Goal: Task Accomplishment & Management: Use online tool/utility

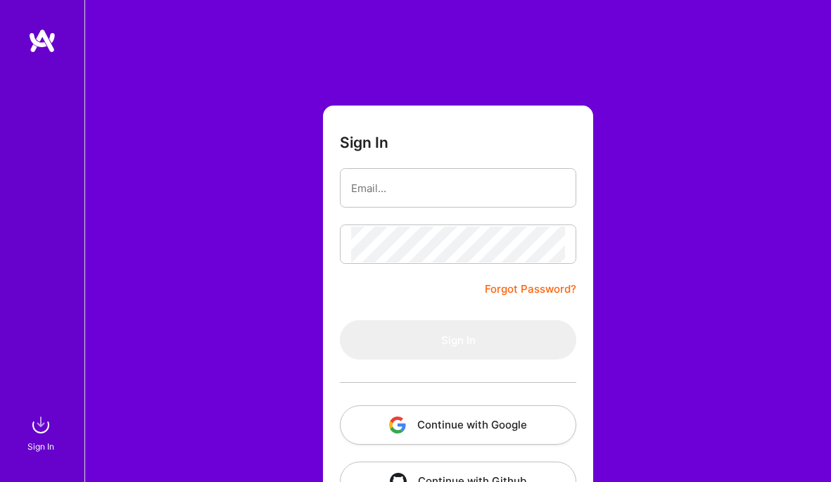
type input "[EMAIL_ADDRESS][DOMAIN_NAME]"
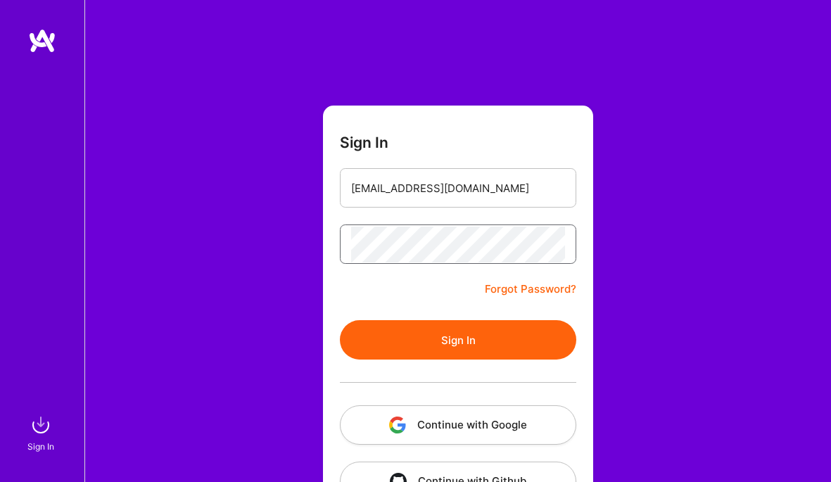
click at [340, 320] on button "Sign In" at bounding box center [458, 339] width 236 height 39
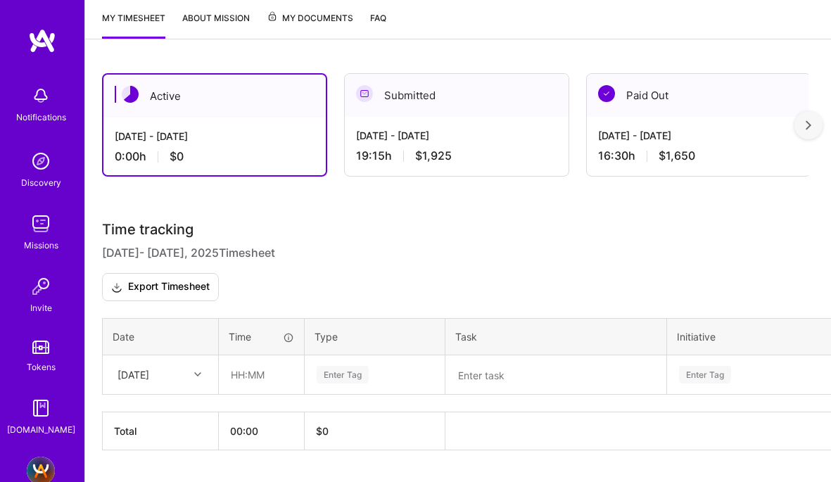
scroll to position [222, 0]
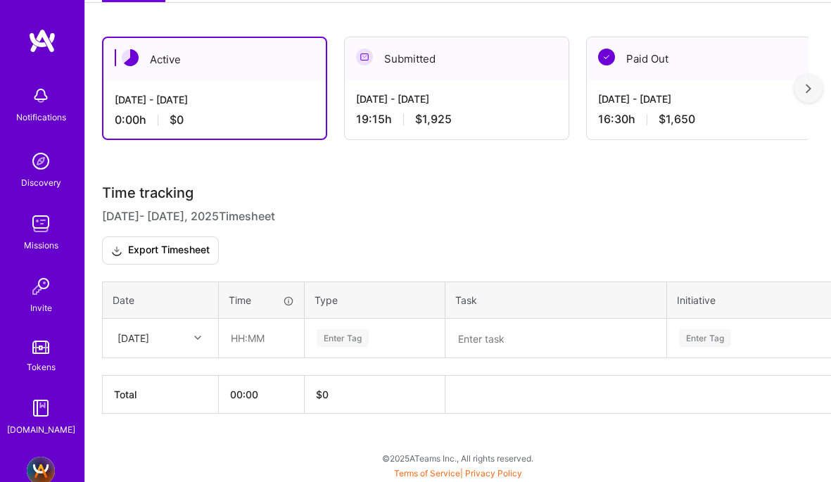
click at [194, 337] on icon at bounding box center [197, 337] width 7 height 7
click at [166, 400] on div "[DATE]" at bounding box center [160, 404] width 114 height 26
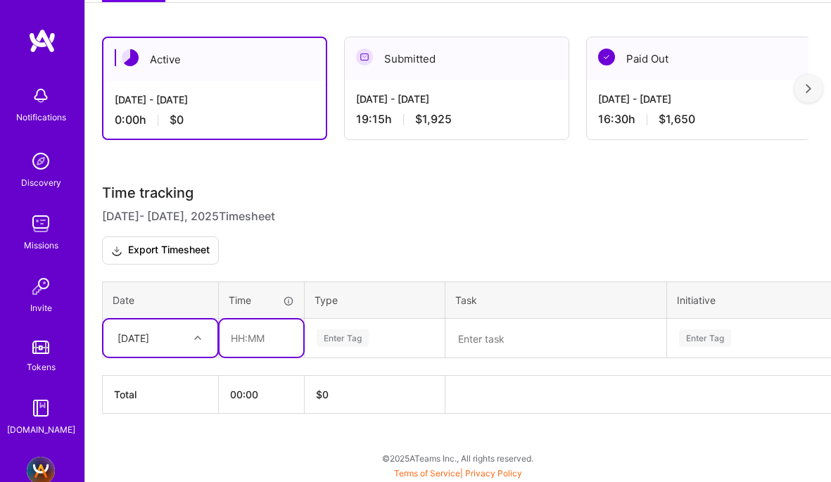
click at [250, 348] on input "text" at bounding box center [262, 337] width 84 height 37
type input "00:30"
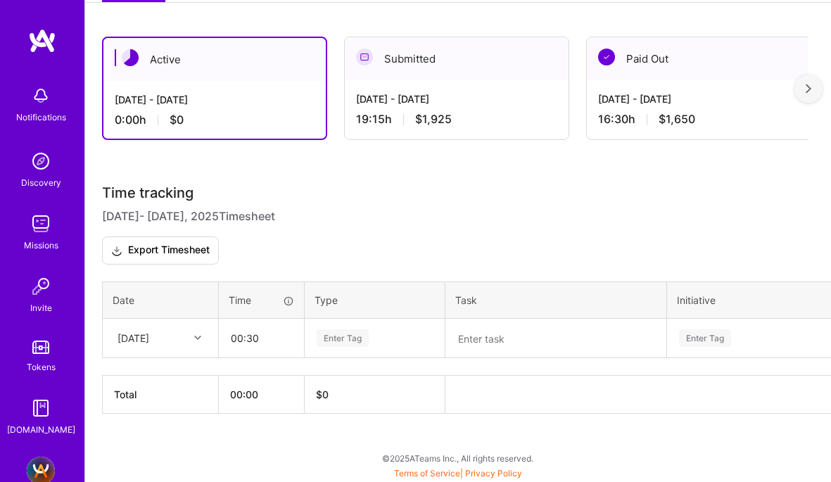
click at [325, 329] on div "Enter Tag" at bounding box center [343, 338] width 52 height 22
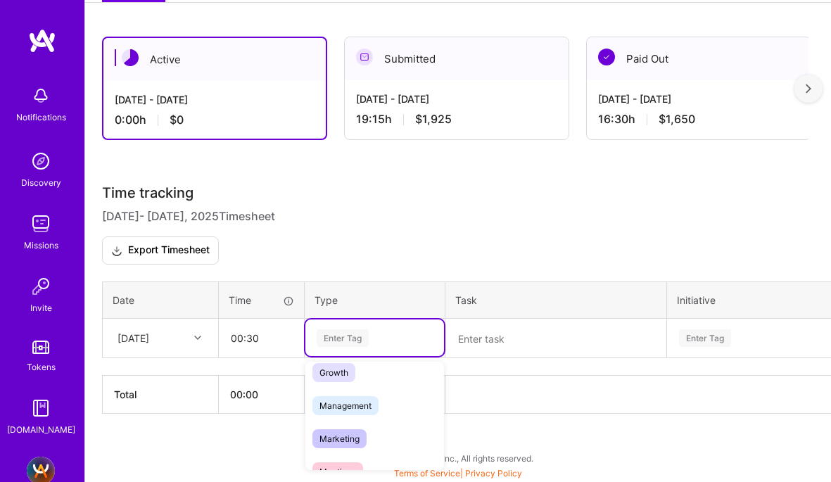
scroll to position [146, 0]
click at [348, 436] on span "Marketing" at bounding box center [339, 436] width 54 height 19
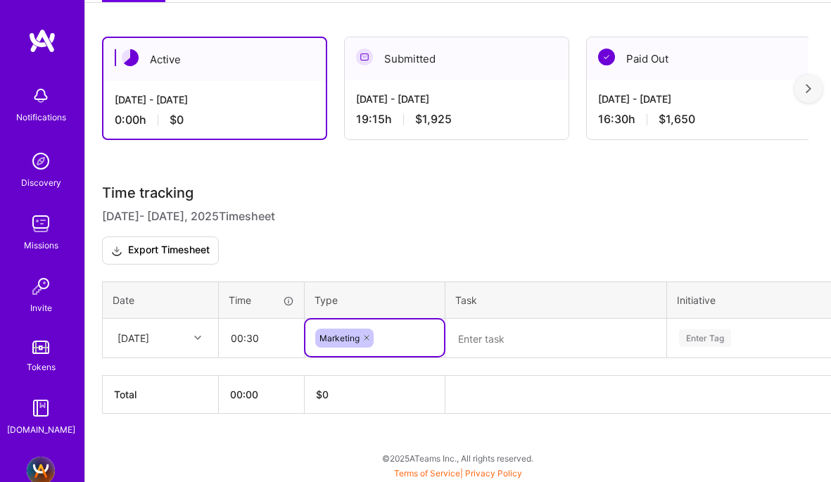
click at [473, 339] on textarea at bounding box center [556, 338] width 218 height 37
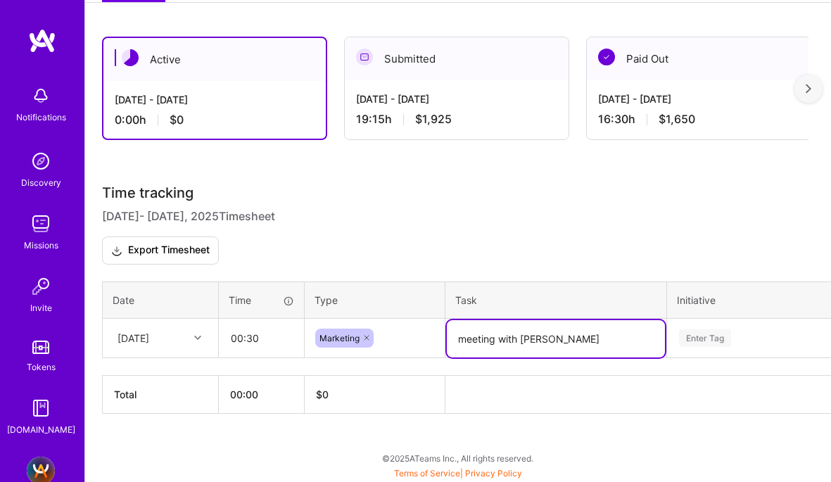
type textarea "meeting with [PERSON_NAME]"
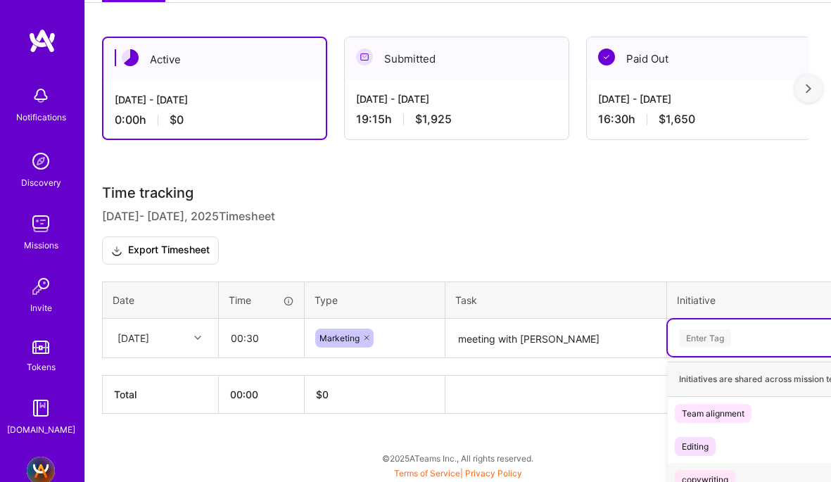
scroll to position [368, 0]
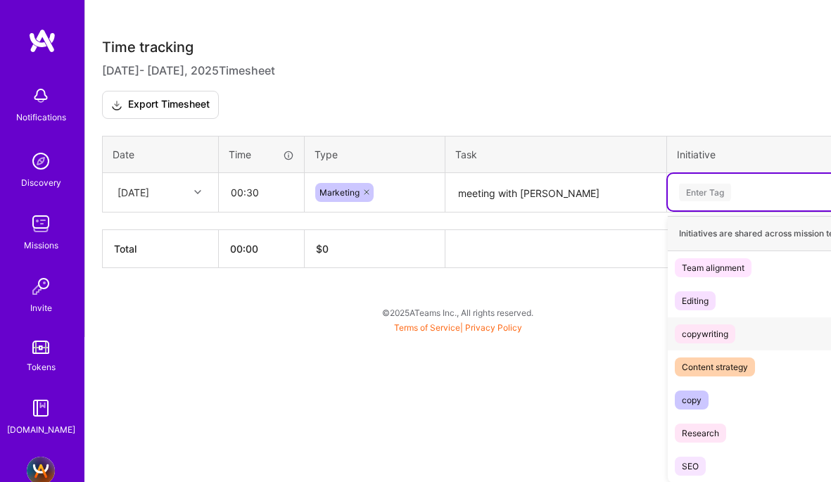
click at [724, 210] on div "option copywriting focused, 3 of 7. 7 results available. Use Up and Down to cho…" at bounding box center [797, 192] width 258 height 37
click at [707, 265] on div "Team alignment" at bounding box center [713, 267] width 63 height 15
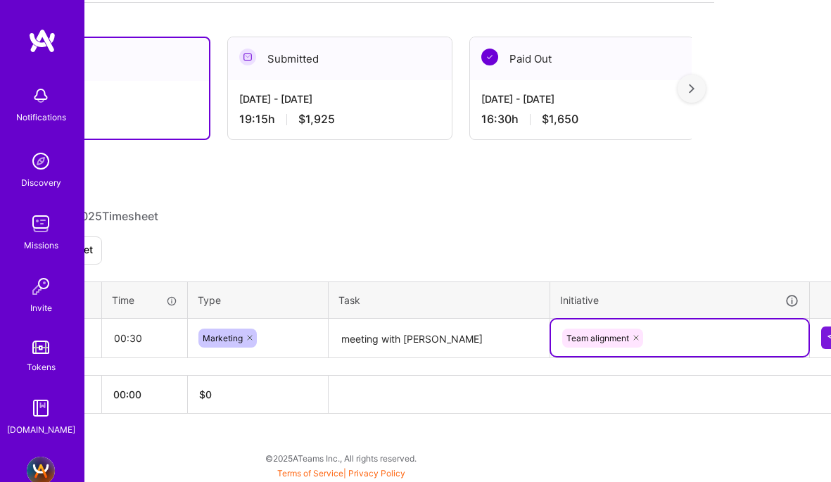
scroll to position [222, 143]
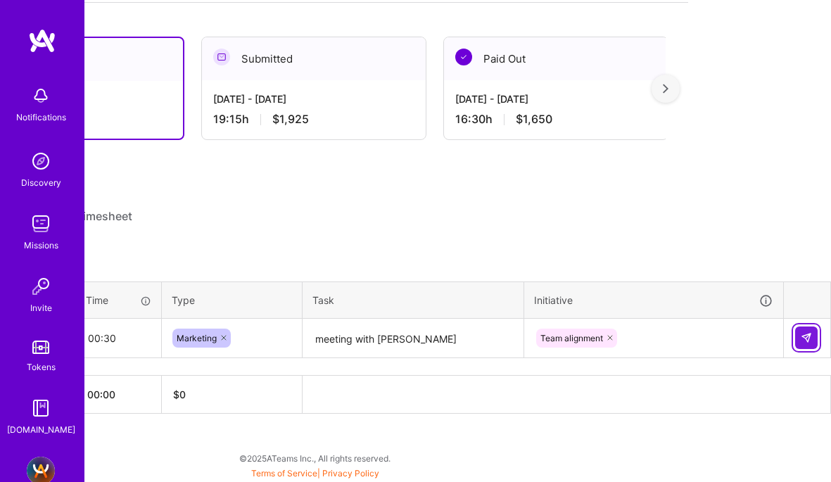
click at [804, 336] on img at bounding box center [806, 337] width 11 height 11
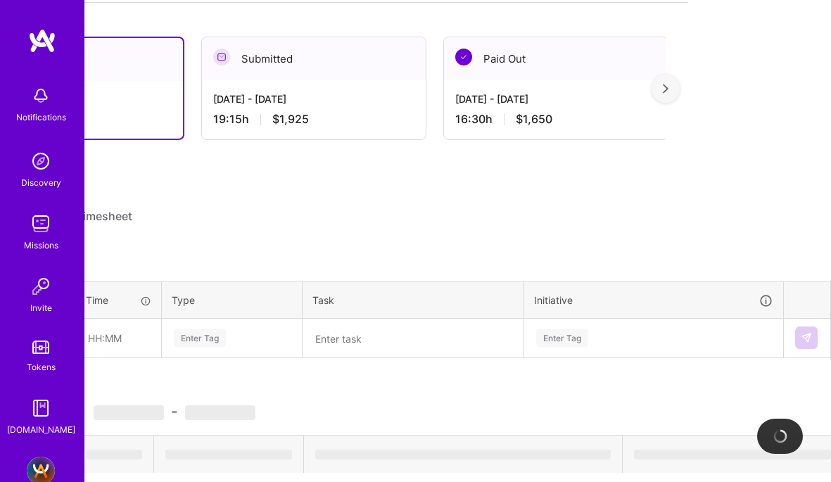
scroll to position [222, 0]
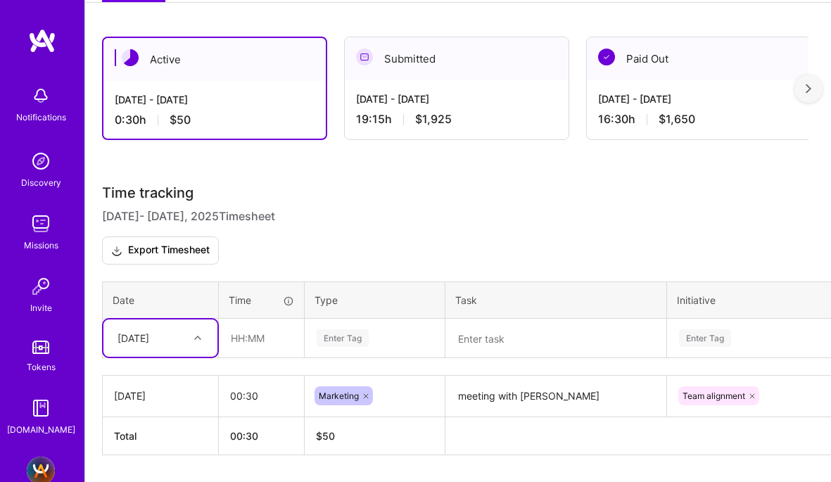
click at [198, 338] on icon at bounding box center [197, 337] width 7 height 7
click at [163, 400] on div "[DATE]" at bounding box center [160, 404] width 114 height 26
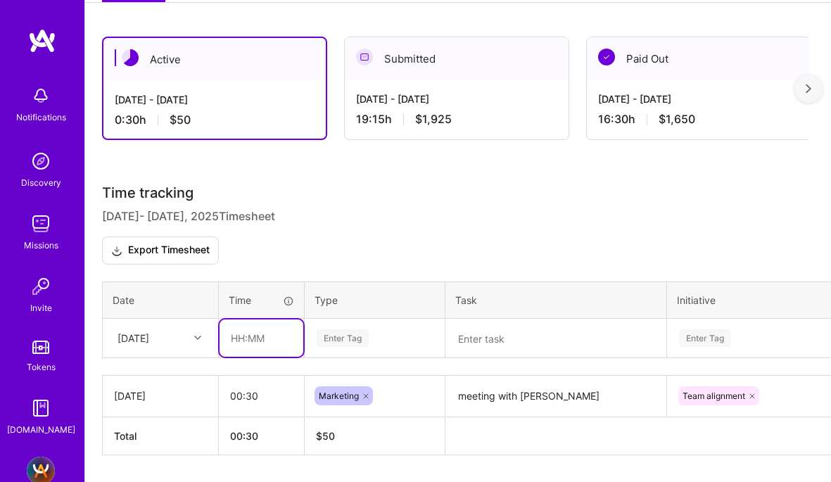
click at [265, 342] on input "text" at bounding box center [262, 337] width 84 height 37
type input "03:00"
click at [329, 341] on div "Enter Tag" at bounding box center [374, 337] width 139 height 37
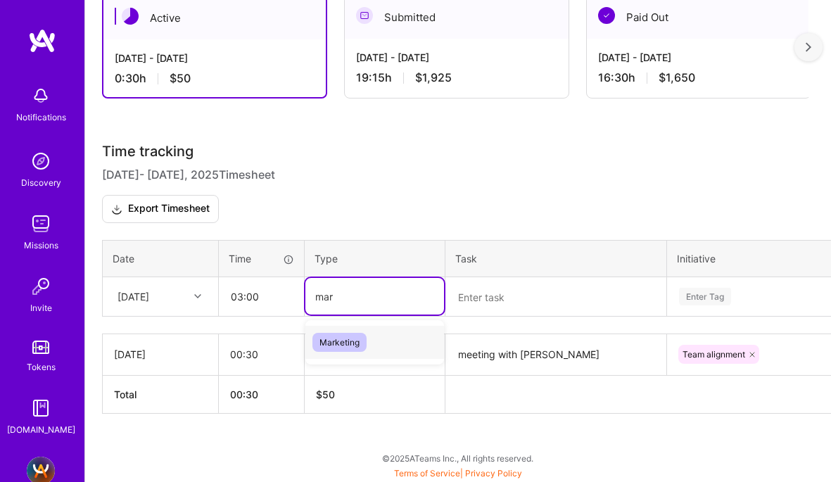
type input "mark"
click at [337, 341] on span "Marketing" at bounding box center [339, 342] width 54 height 19
click at [464, 302] on textarea at bounding box center [556, 297] width 218 height 37
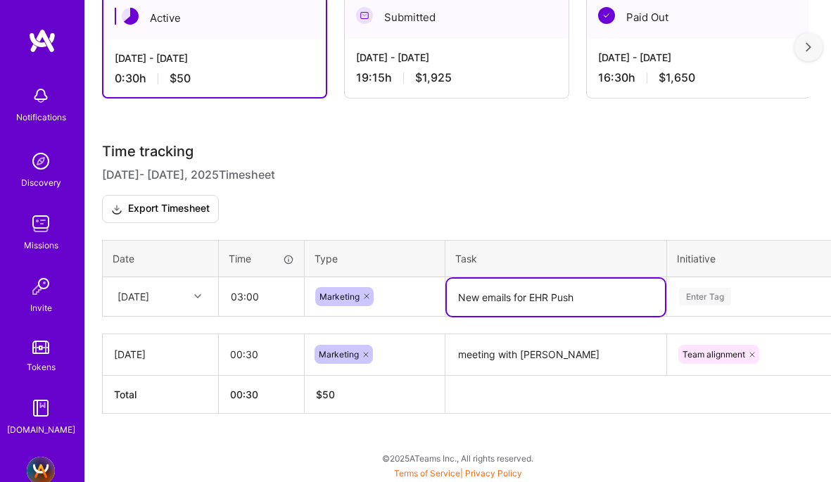
type textarea "New emails for EHR Push"
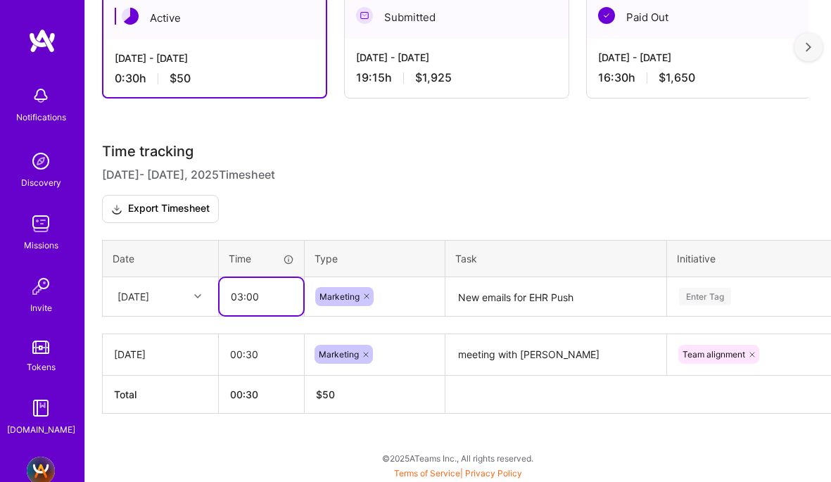
click at [251, 296] on input "03:00" at bounding box center [262, 296] width 84 height 37
type input "03:30"
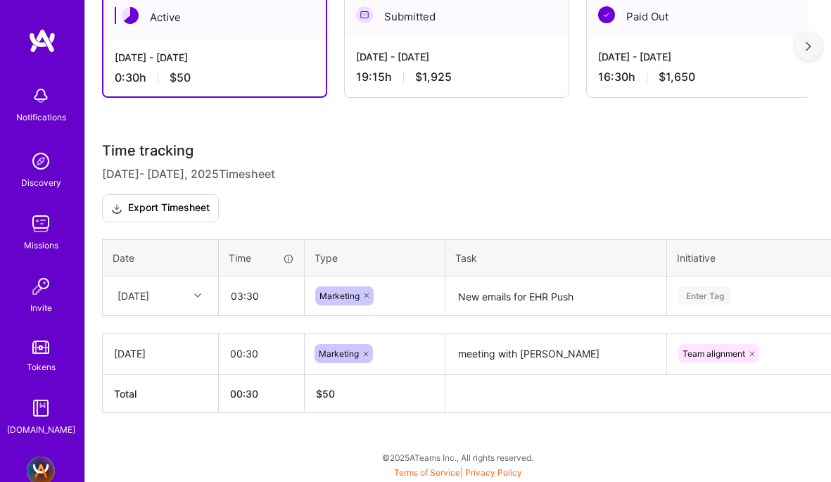
click at [707, 293] on div "Enter Tag" at bounding box center [797, 295] width 258 height 37
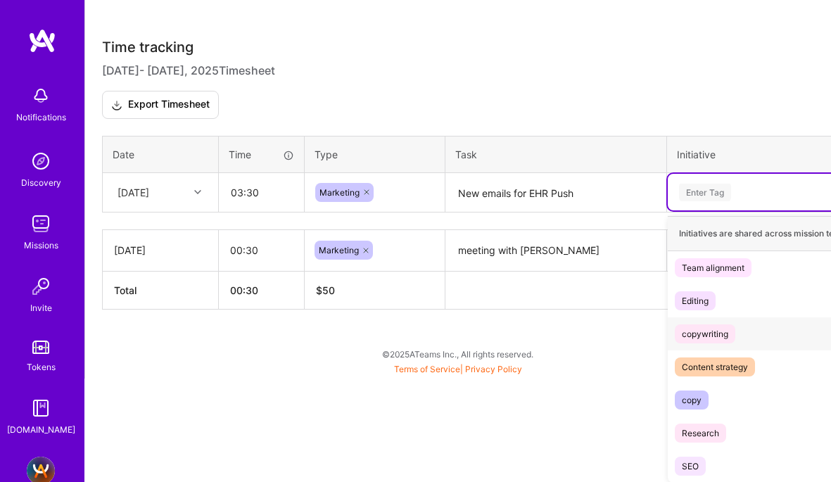
click at [710, 334] on div "copywriting" at bounding box center [705, 334] width 46 height 15
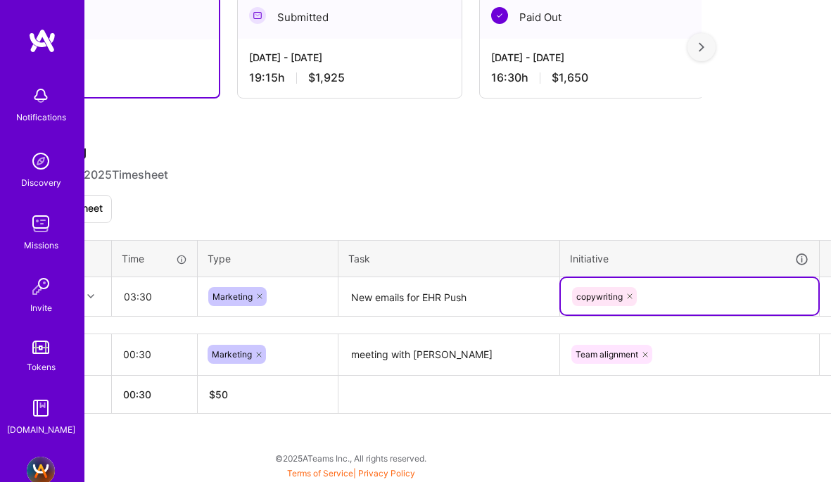
scroll to position [264, 143]
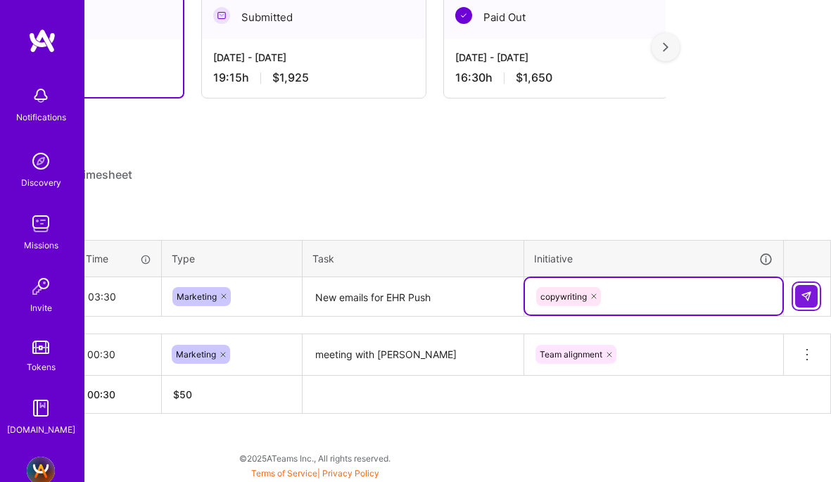
click at [802, 295] on img at bounding box center [806, 296] width 11 height 11
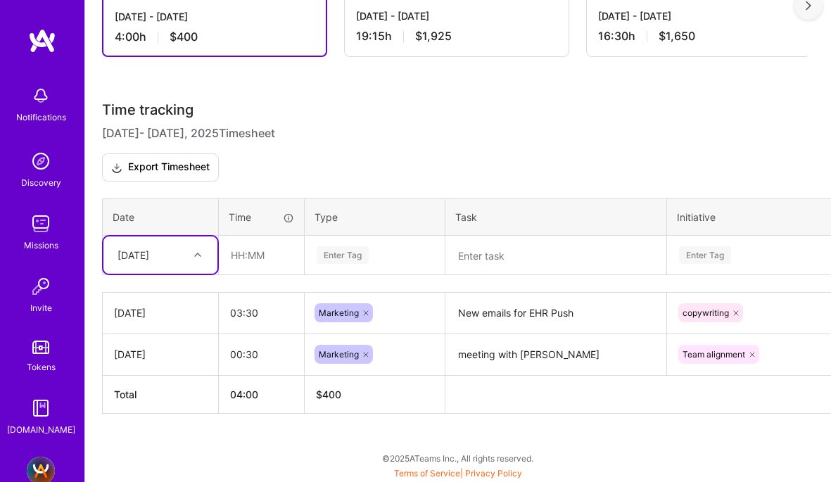
scroll to position [289, 0]
